Goal: Transaction & Acquisition: Purchase product/service

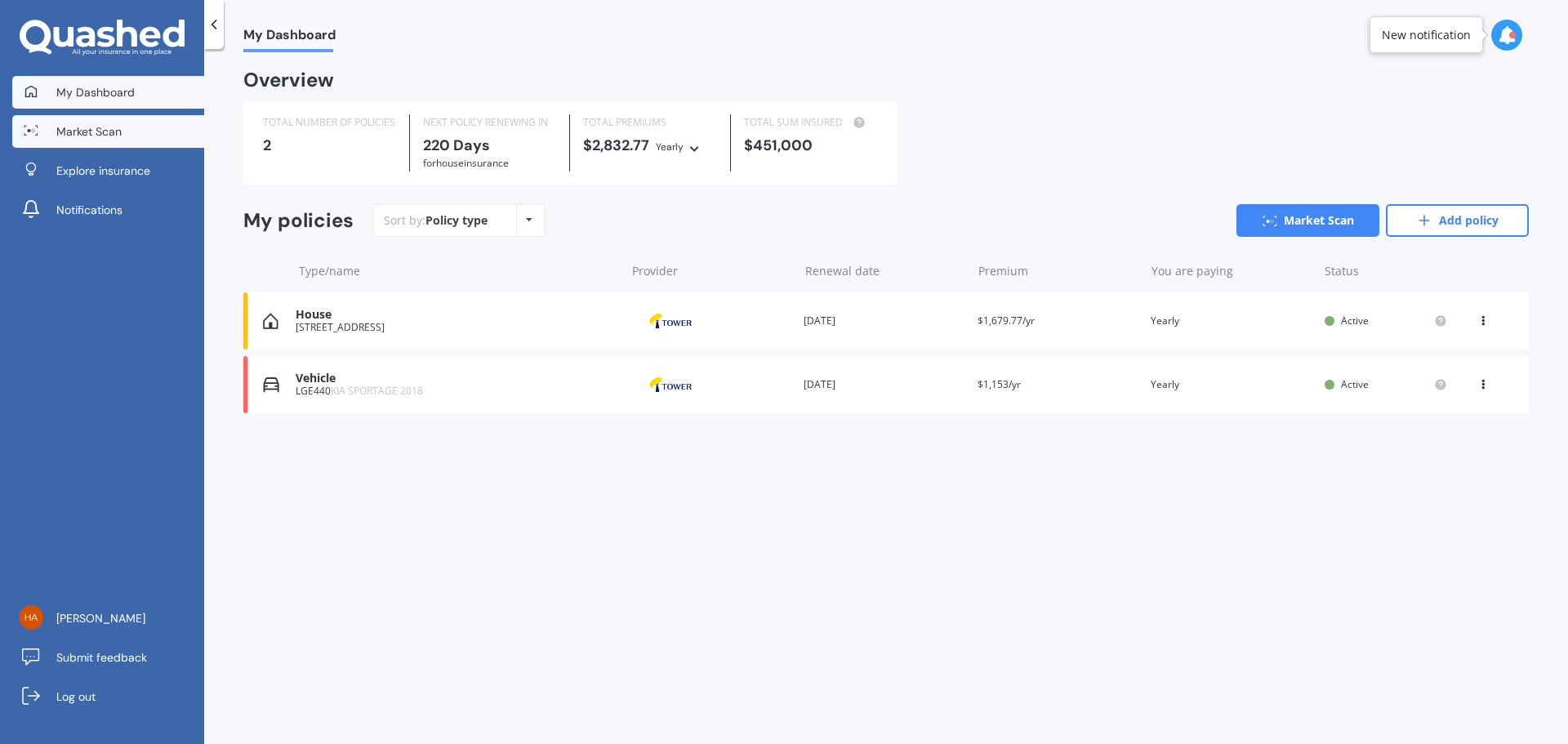
click at [93, 119] on link "Market Scan" at bounding box center [109, 131] width 192 height 33
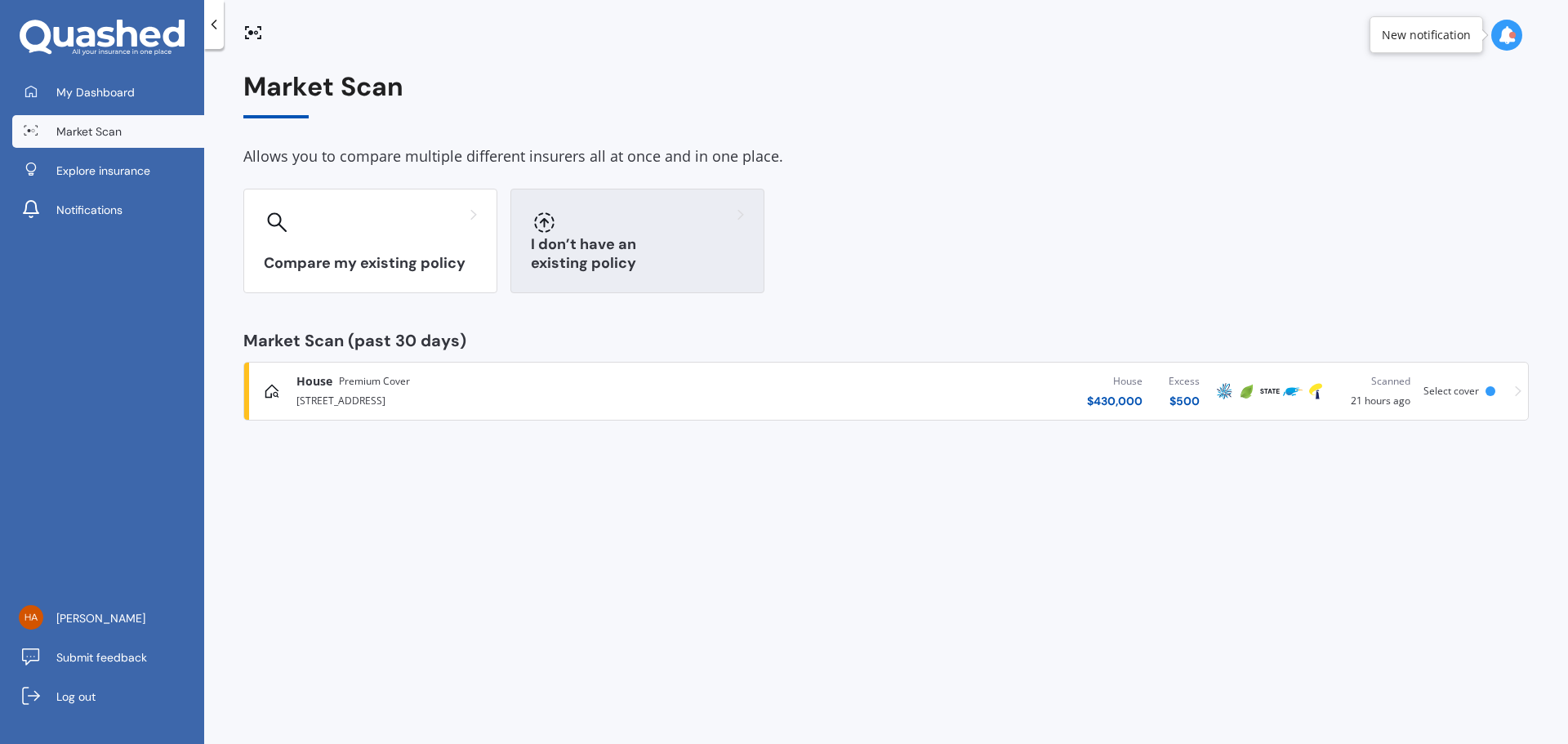
click at [680, 278] on div "I don’t have an existing policy" at bounding box center [637, 240] width 254 height 104
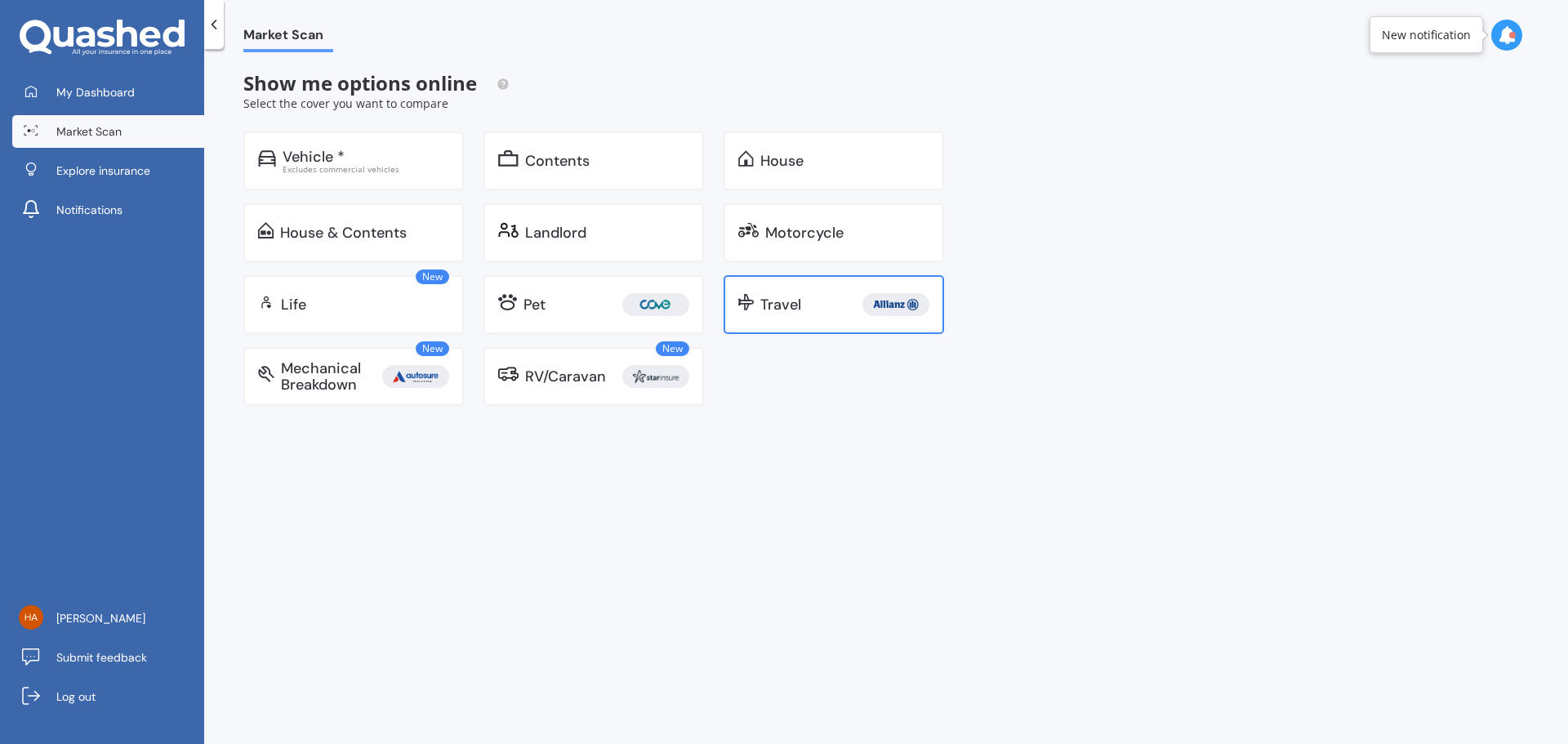
click at [779, 308] on div "Travel" at bounding box center [780, 304] width 41 height 16
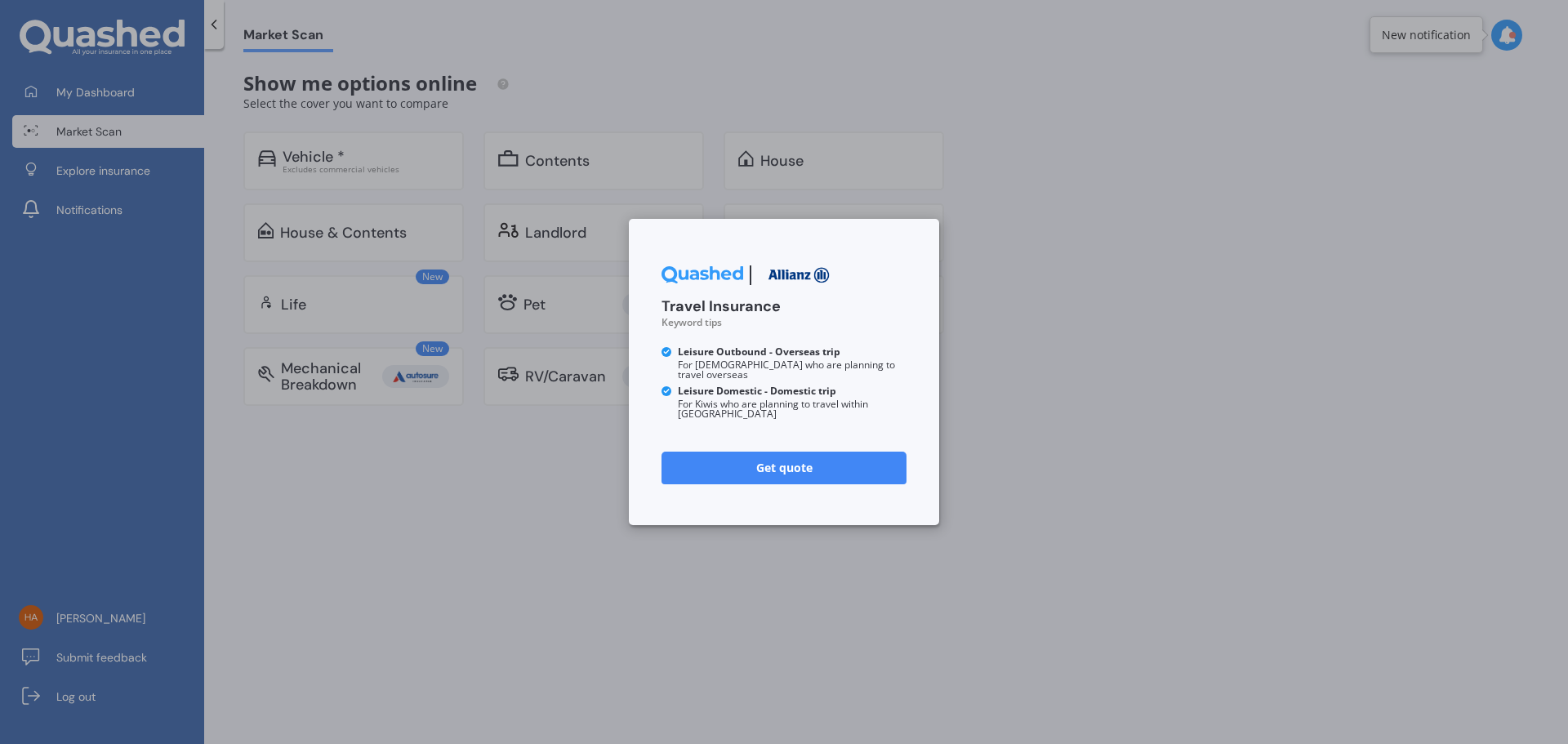
click at [728, 462] on link "Get quote" at bounding box center [784, 468] width 245 height 33
